Goal: Use online tool/utility: Utilize a website feature to perform a specific function

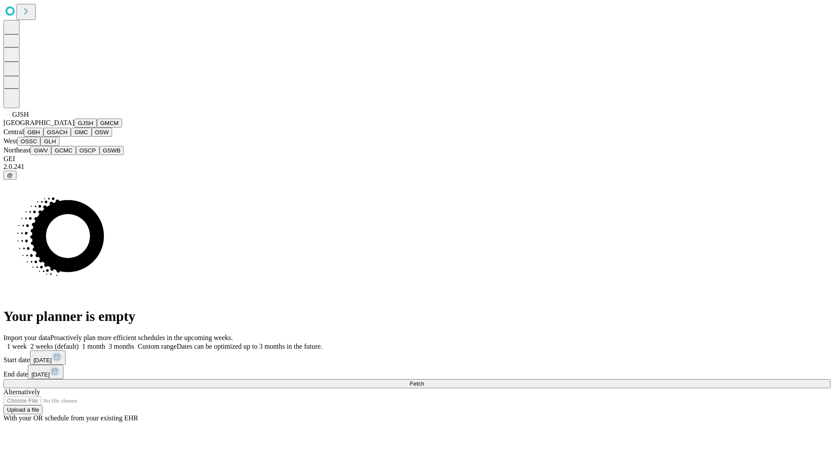
click at [74, 128] on button "GJSH" at bounding box center [85, 123] width 23 height 9
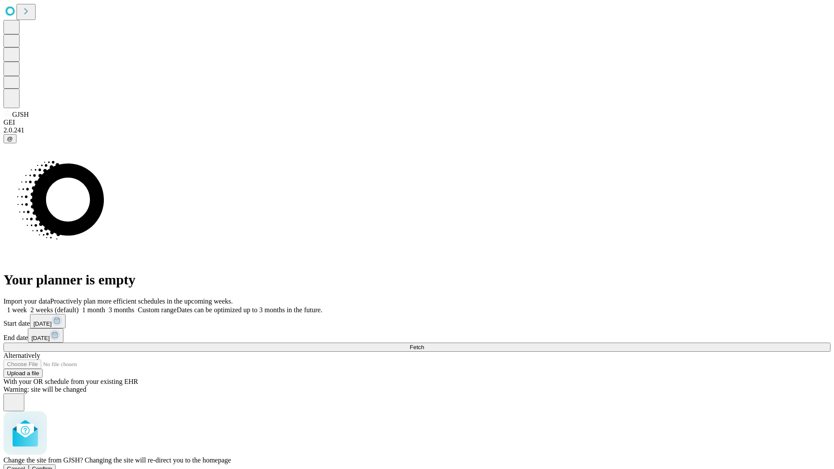
click at [53, 465] on span "Confirm" at bounding box center [42, 468] width 20 height 7
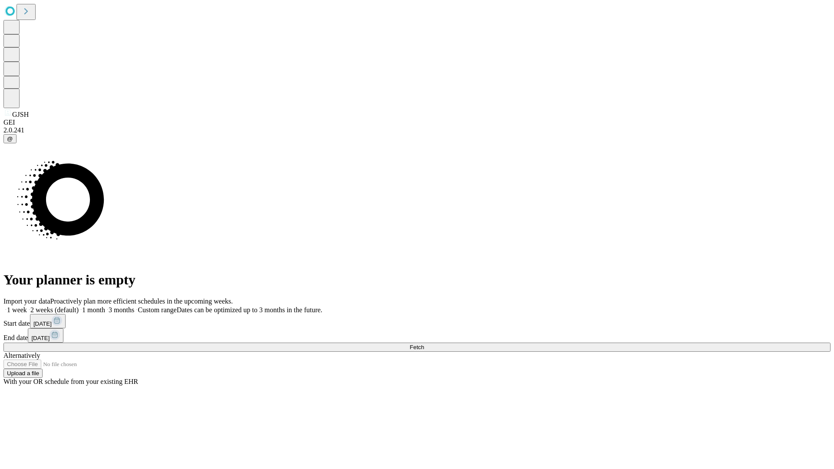
click at [79, 306] on label "2 weeks (default)" at bounding box center [53, 309] width 52 height 7
click at [424, 344] on span "Fetch" at bounding box center [416, 347] width 14 height 7
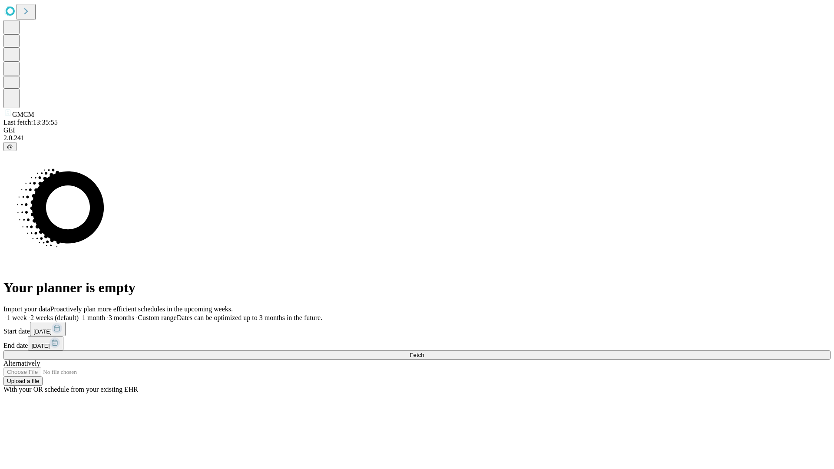
click at [424, 352] on span "Fetch" at bounding box center [416, 355] width 14 height 7
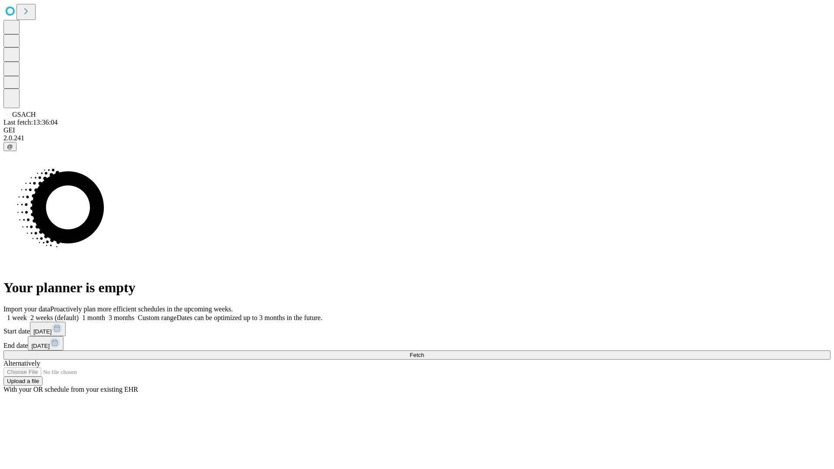
click at [79, 314] on label "2 weeks (default)" at bounding box center [53, 317] width 52 height 7
click at [424, 352] on span "Fetch" at bounding box center [416, 355] width 14 height 7
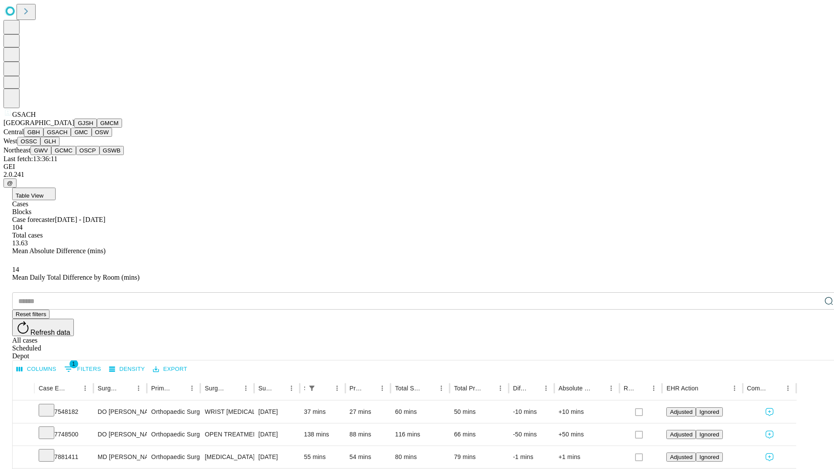
click at [71, 137] on button "GMC" at bounding box center [81, 132] width 20 height 9
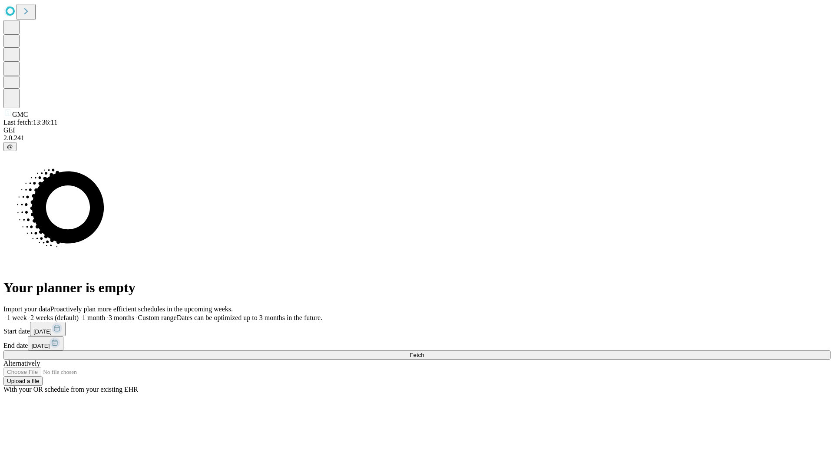
click at [79, 314] on label "2 weeks (default)" at bounding box center [53, 317] width 52 height 7
click at [424, 352] on span "Fetch" at bounding box center [416, 355] width 14 height 7
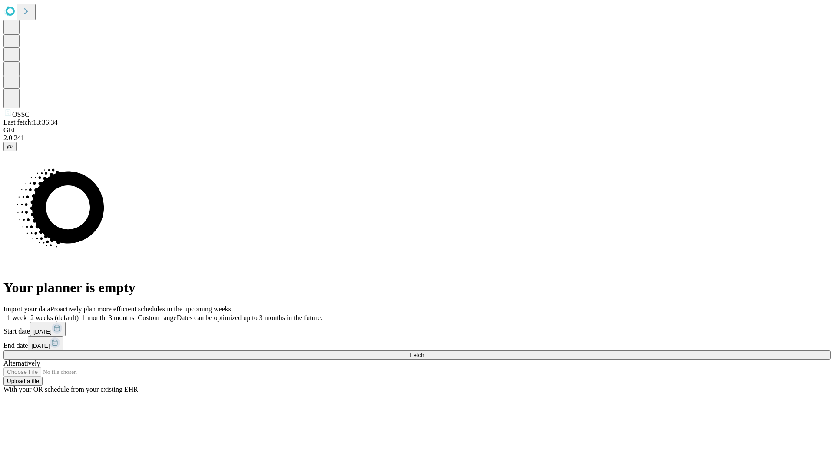
click at [424, 352] on span "Fetch" at bounding box center [416, 355] width 14 height 7
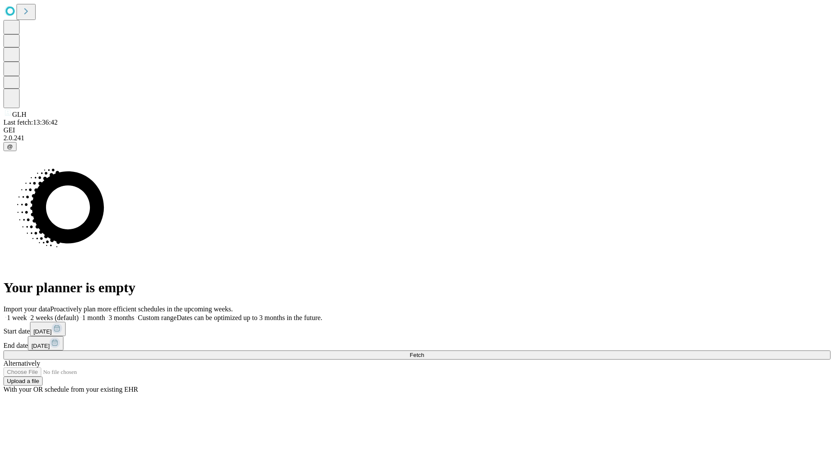
click at [79, 314] on label "2 weeks (default)" at bounding box center [53, 317] width 52 height 7
click at [424, 352] on span "Fetch" at bounding box center [416, 355] width 14 height 7
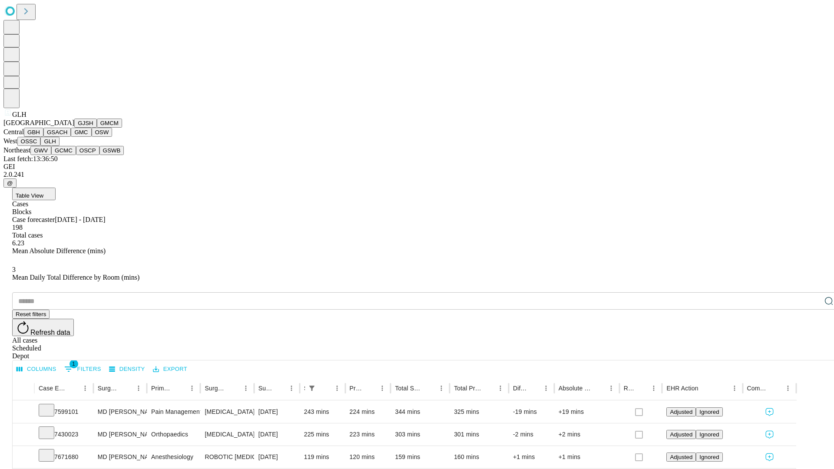
click at [51, 155] on button "GWV" at bounding box center [40, 150] width 21 height 9
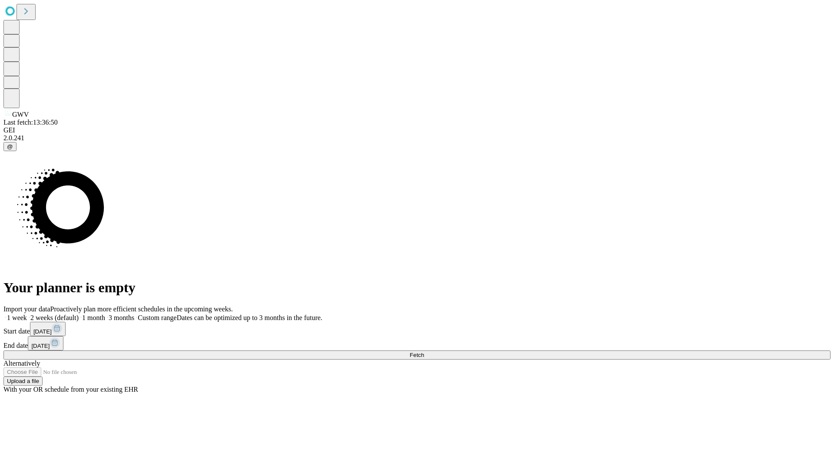
click at [79, 314] on label "2 weeks (default)" at bounding box center [53, 317] width 52 height 7
click at [424, 352] on span "Fetch" at bounding box center [416, 355] width 14 height 7
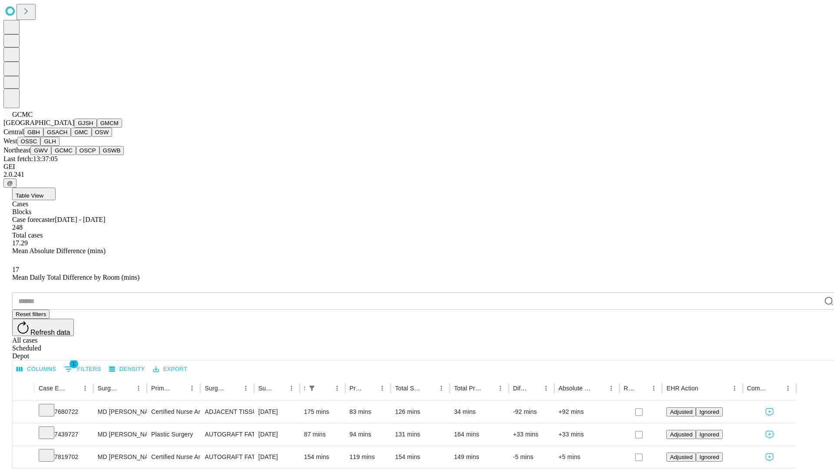
click at [76, 155] on button "OSCP" at bounding box center [87, 150] width 23 height 9
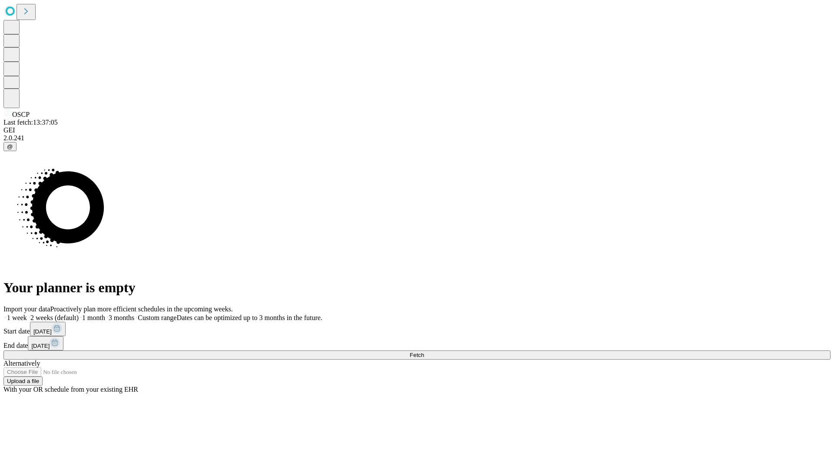
click at [79, 314] on label "2 weeks (default)" at bounding box center [53, 317] width 52 height 7
click at [424, 352] on span "Fetch" at bounding box center [416, 355] width 14 height 7
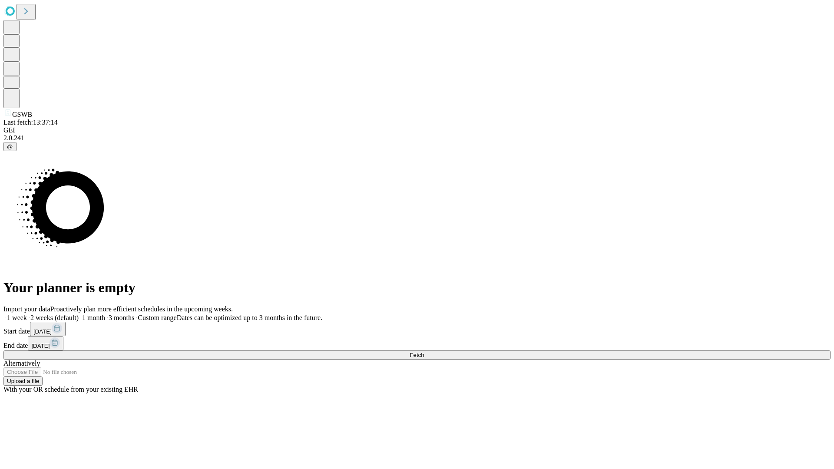
click at [79, 314] on label "2 weeks (default)" at bounding box center [53, 317] width 52 height 7
click at [424, 352] on span "Fetch" at bounding box center [416, 355] width 14 height 7
